Goal: Information Seeking & Learning: Learn about a topic

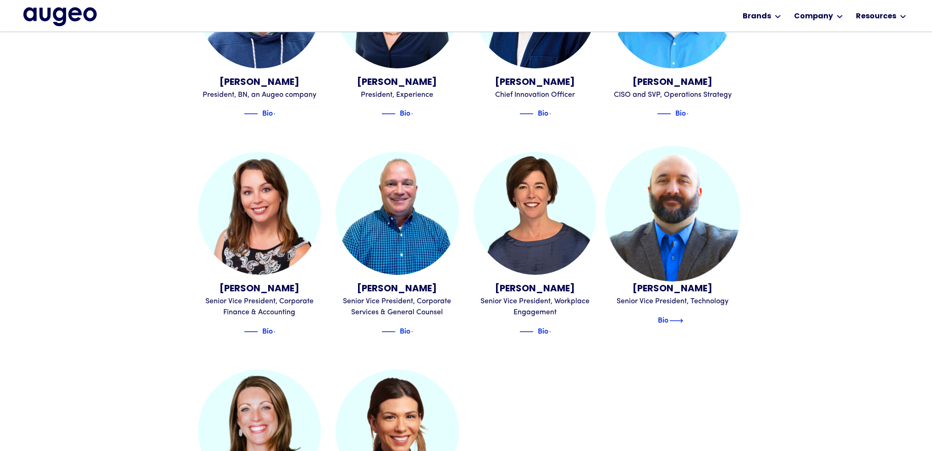
scroll to position [878, 0]
click at [666, 313] on div "Bio" at bounding box center [663, 318] width 11 height 11
